Goal: Use online tool/utility: Utilize a website feature to perform a specific function

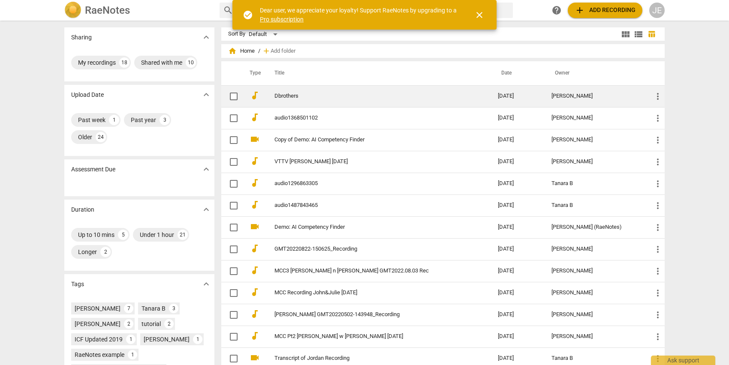
click at [282, 96] on link "Dbrothers" at bounding box center [370, 96] width 193 height 6
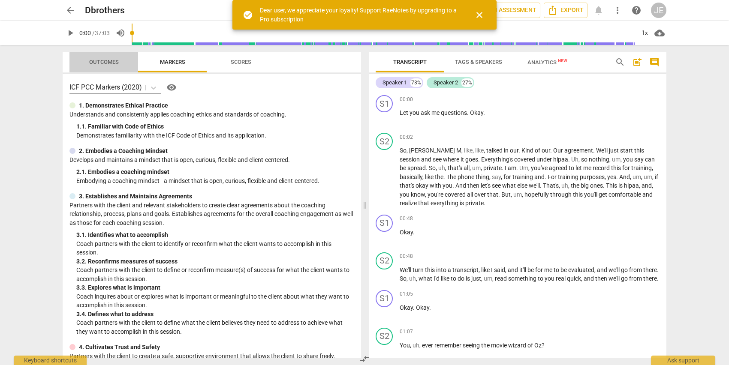
click at [91, 69] on button "Outcomes" at bounding box center [103, 62] width 69 height 21
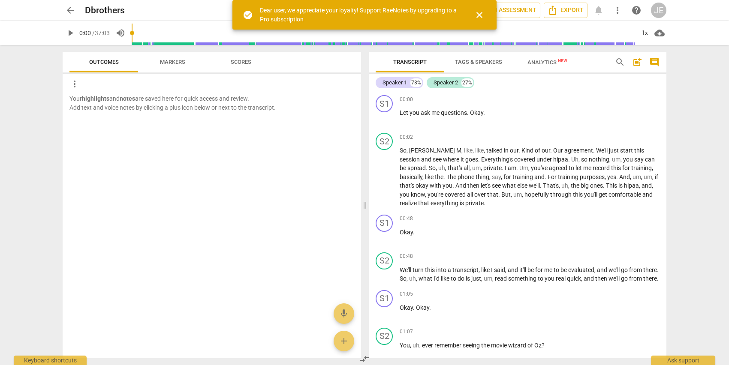
click at [554, 63] on span "Analytics New" at bounding box center [547, 62] width 40 height 6
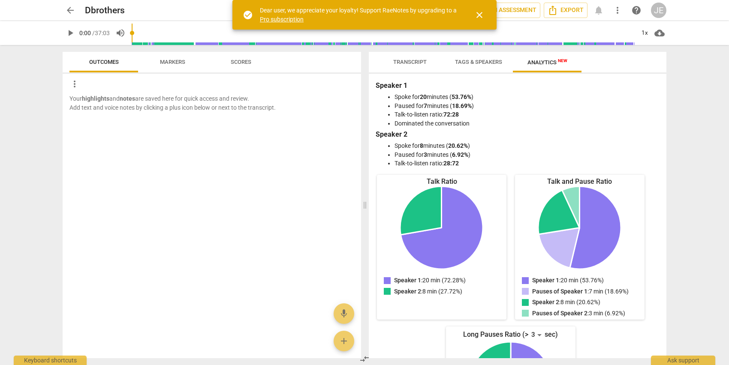
click at [413, 56] on button "Transcript" at bounding box center [410, 62] width 69 height 21
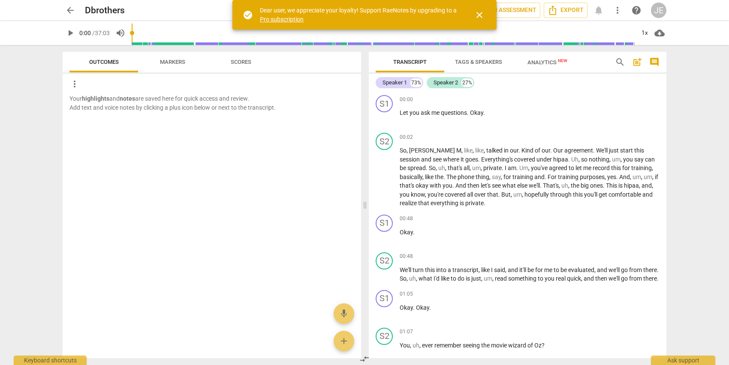
click at [480, 13] on span "close" at bounding box center [479, 15] width 10 height 10
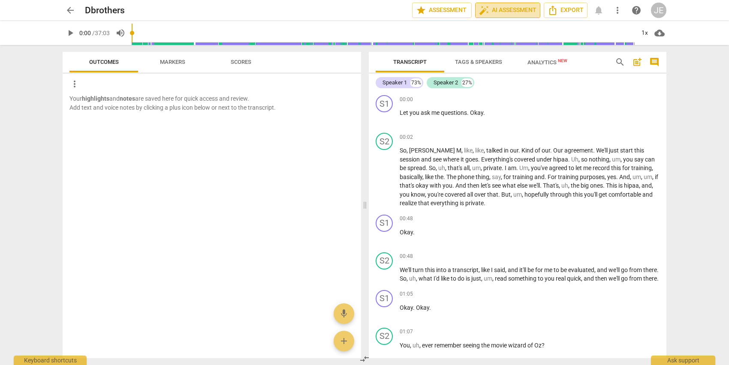
click at [507, 9] on span "auto_fix_high AI Assessment" at bounding box center [507, 10] width 57 height 10
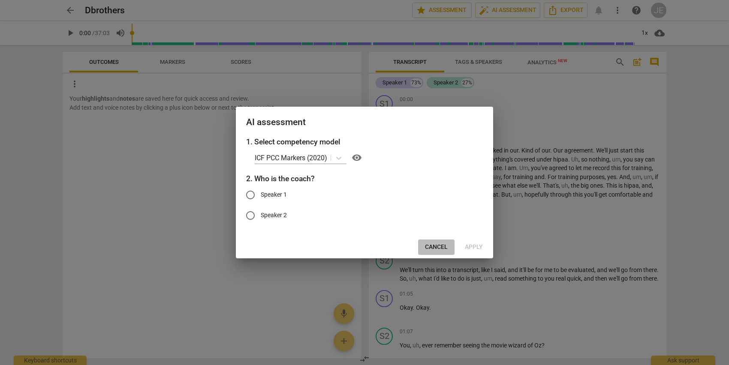
click at [434, 248] on span "Cancel" at bounding box center [436, 247] width 23 height 9
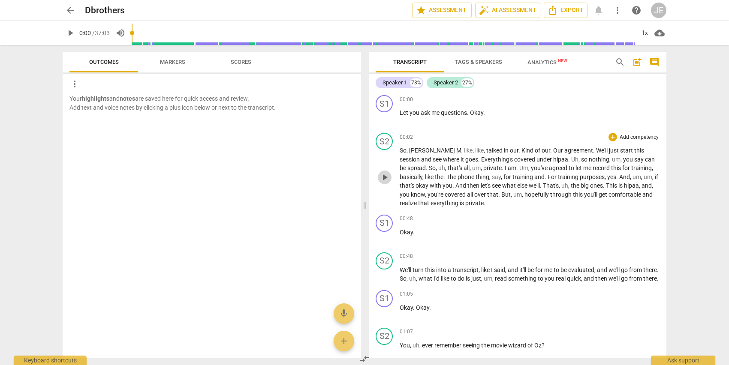
click at [382, 175] on span "play_arrow" at bounding box center [384, 177] width 10 height 10
click at [382, 175] on span "pause" at bounding box center [384, 177] width 10 height 10
type input "9"
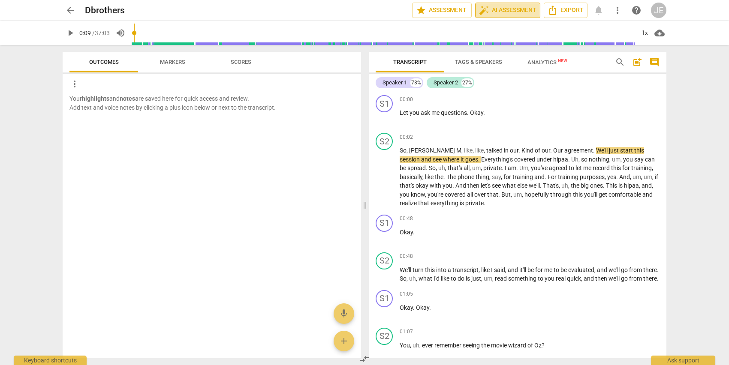
click at [505, 12] on span "auto_fix_high AI Assessment" at bounding box center [507, 10] width 57 height 10
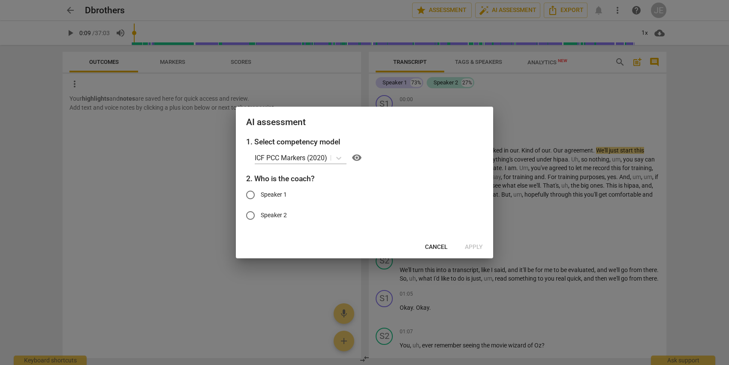
click at [250, 214] on input "Speaker 2" at bounding box center [250, 215] width 21 height 21
radio input "true"
click at [475, 243] on span "Apply" at bounding box center [474, 247] width 18 height 9
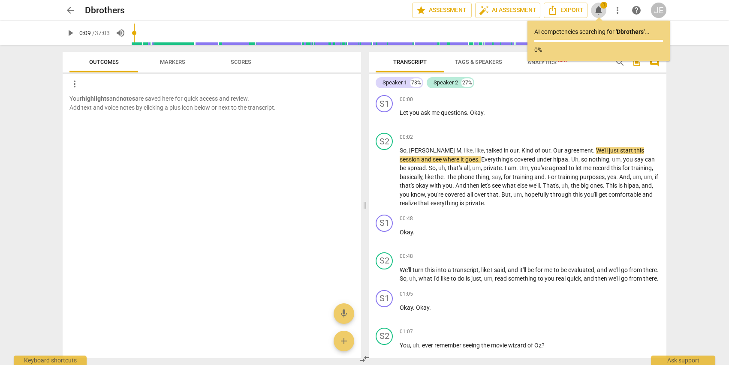
click at [601, 6] on span "1" at bounding box center [603, 5] width 7 height 7
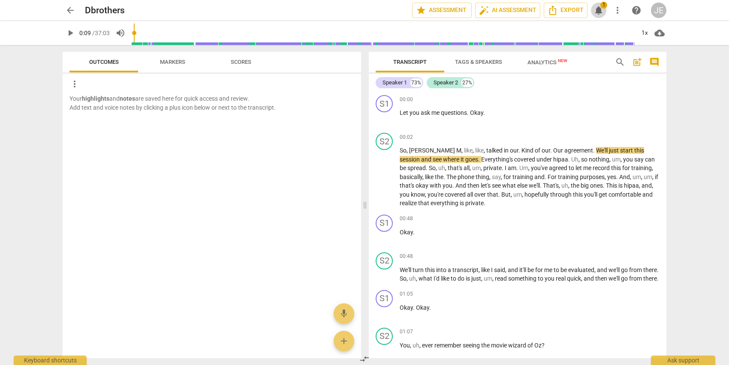
click at [599, 8] on span "notifications" at bounding box center [598, 10] width 10 height 10
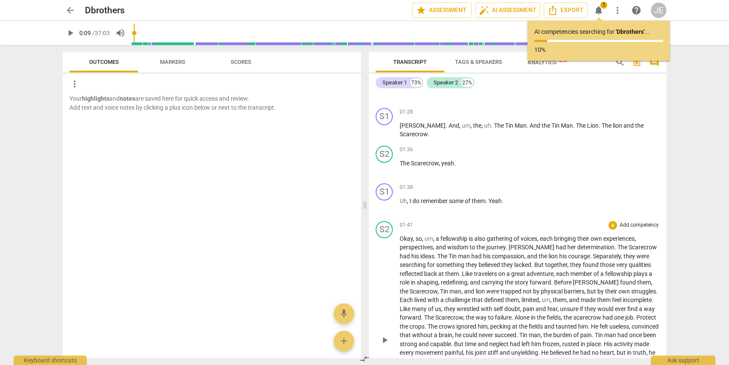
scroll to position [408, 0]
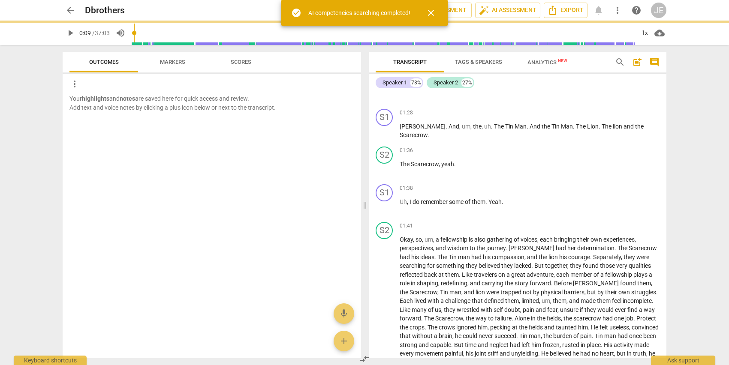
type input "9"
